Goal: Communication & Community: Share content

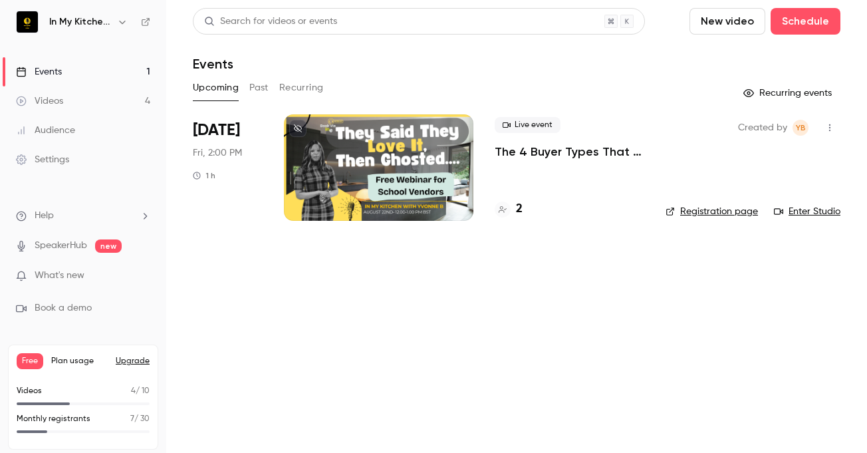
click at [519, 214] on h4 "2" at bounding box center [519, 209] width 7 height 18
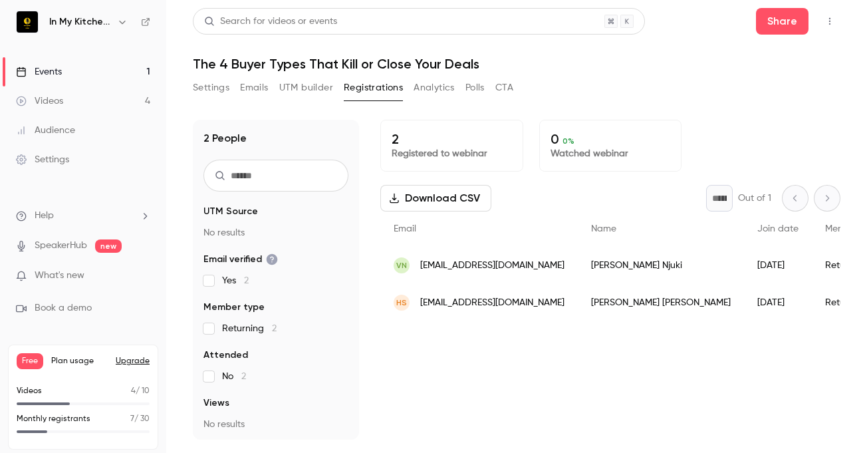
click at [214, 89] on button "Settings" at bounding box center [211, 87] width 37 height 21
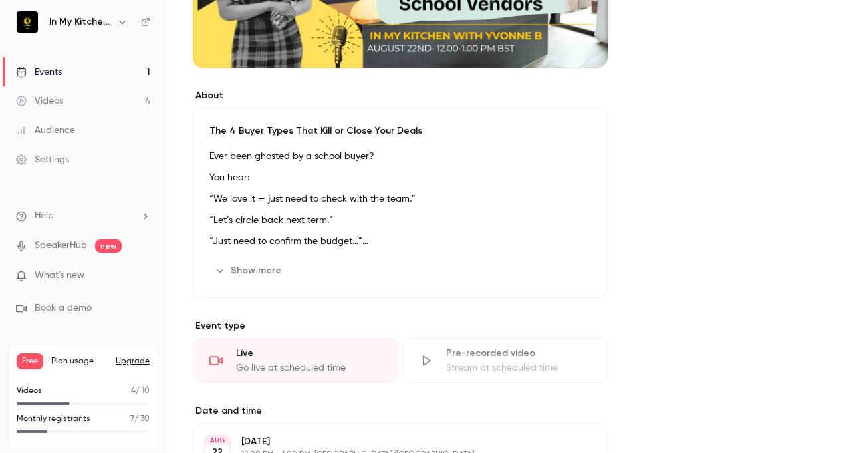
scroll to position [82, 0]
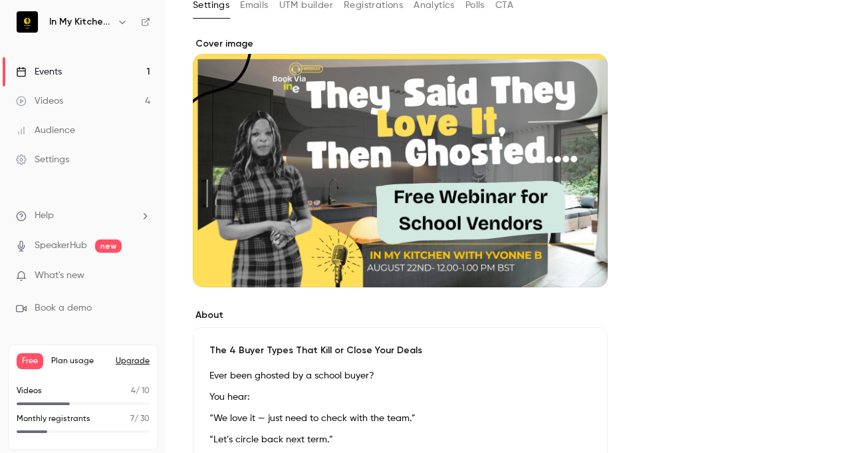
click at [60, 78] on link "Events 1" at bounding box center [83, 71] width 166 height 29
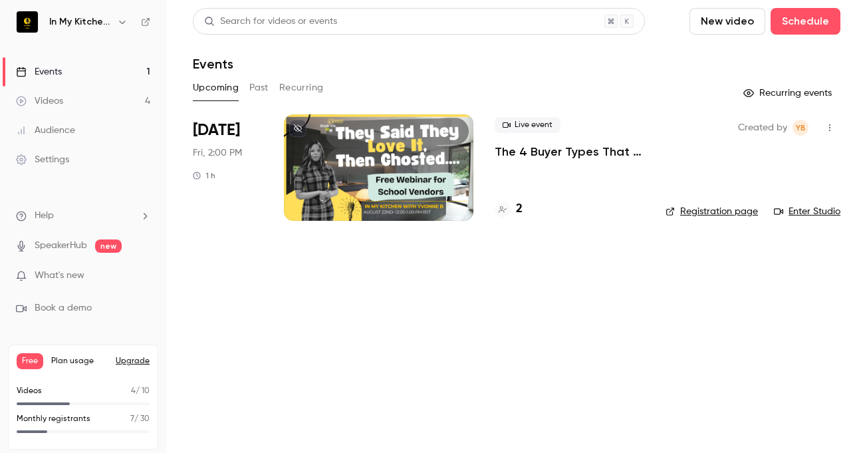
click at [803, 213] on link "Enter Studio" at bounding box center [807, 211] width 66 height 13
click at [824, 128] on icon "button" at bounding box center [829, 127] width 11 height 9
click at [733, 170] on li "Share" at bounding box center [758, 161] width 144 height 35
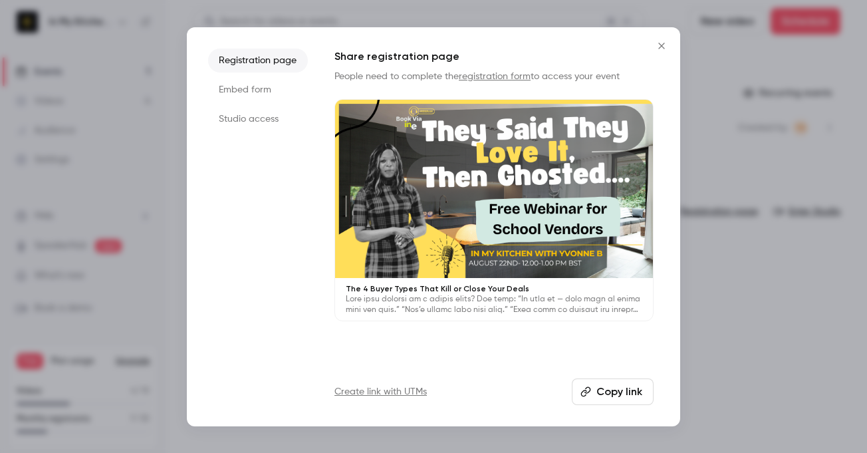
click at [617, 391] on button "Copy link" at bounding box center [613, 391] width 82 height 27
